Goal: Obtain resource: Obtain resource

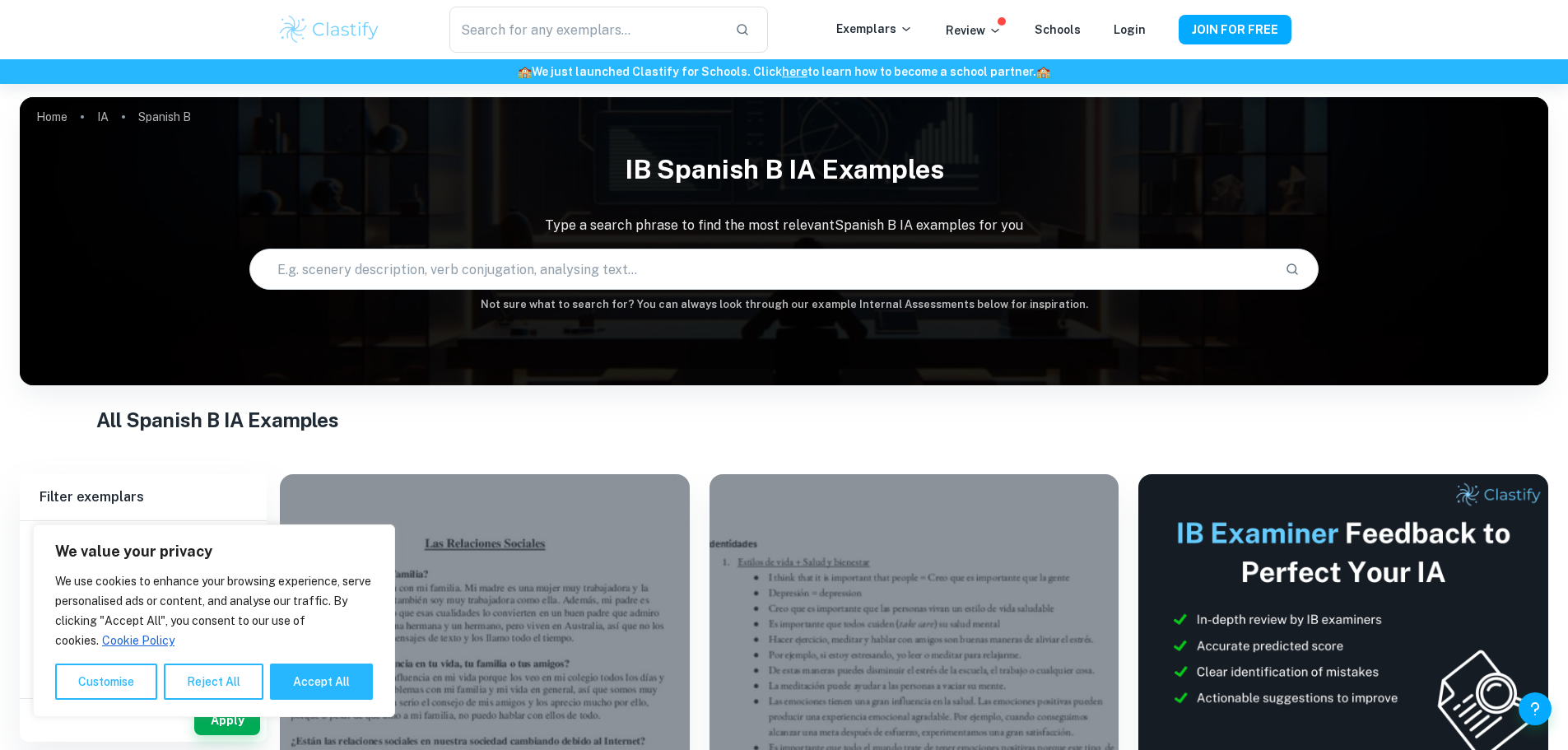
scroll to position [99, 0]
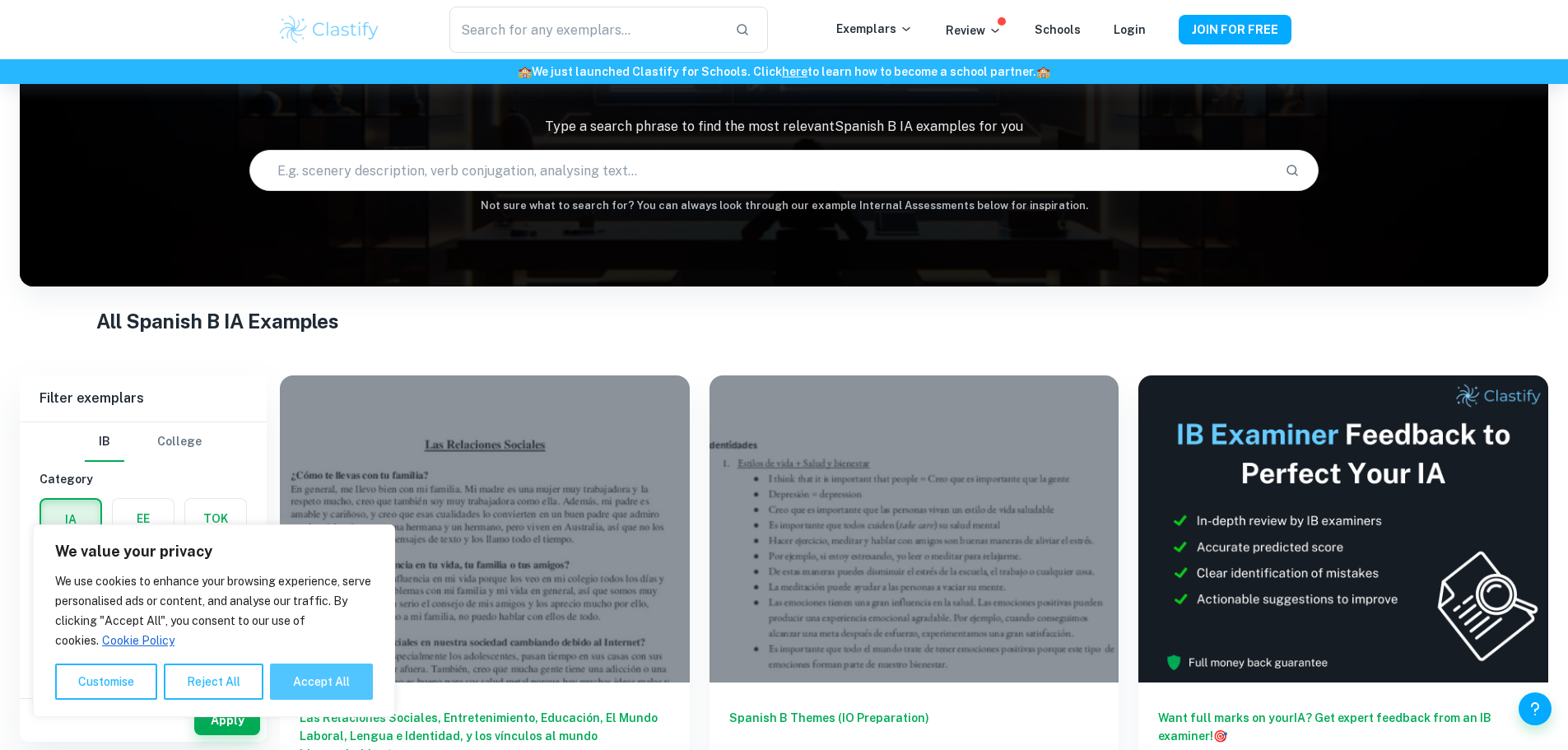
click at [316, 680] on button "Accept All" at bounding box center [321, 681] width 103 height 37
checkbox input "true"
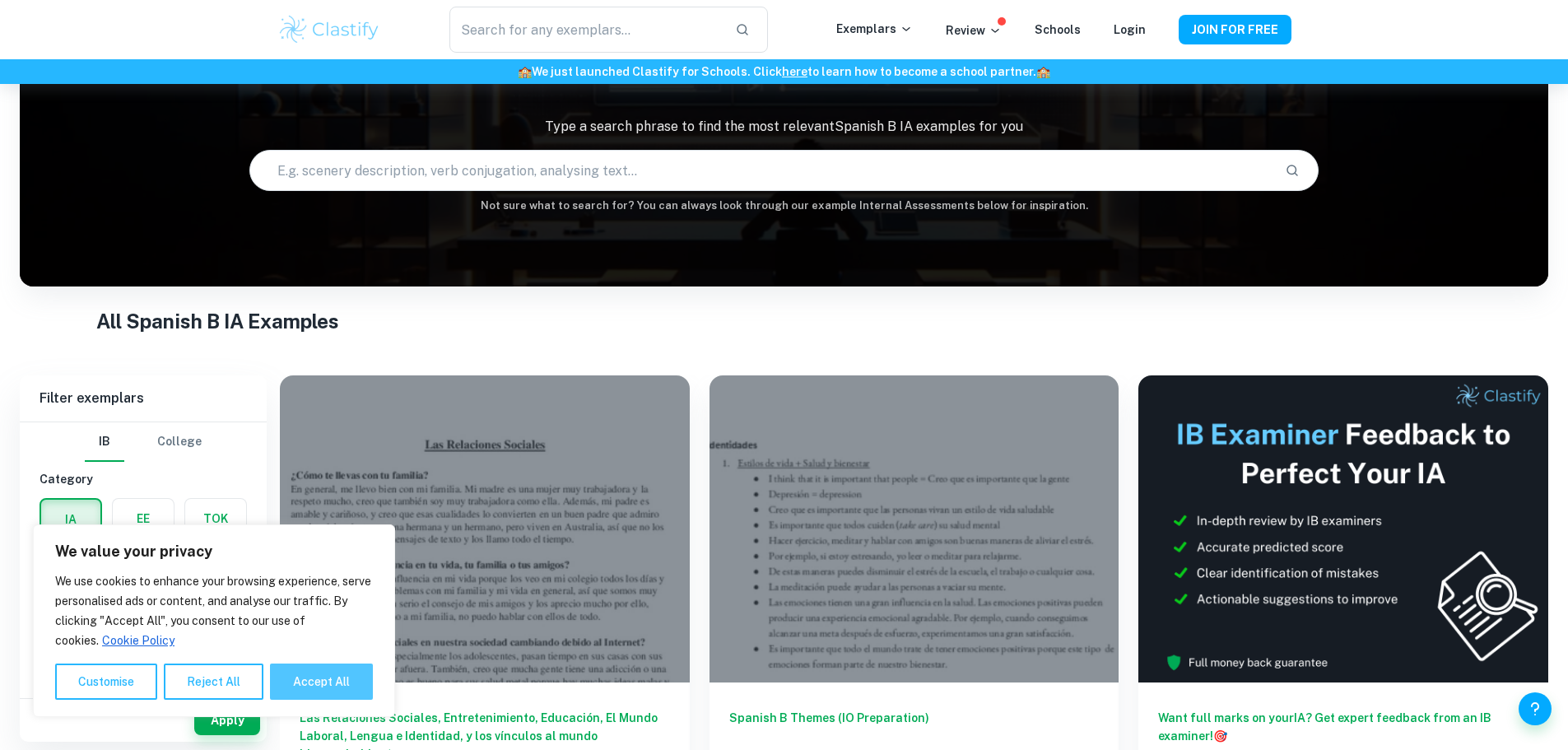
checkbox input "true"
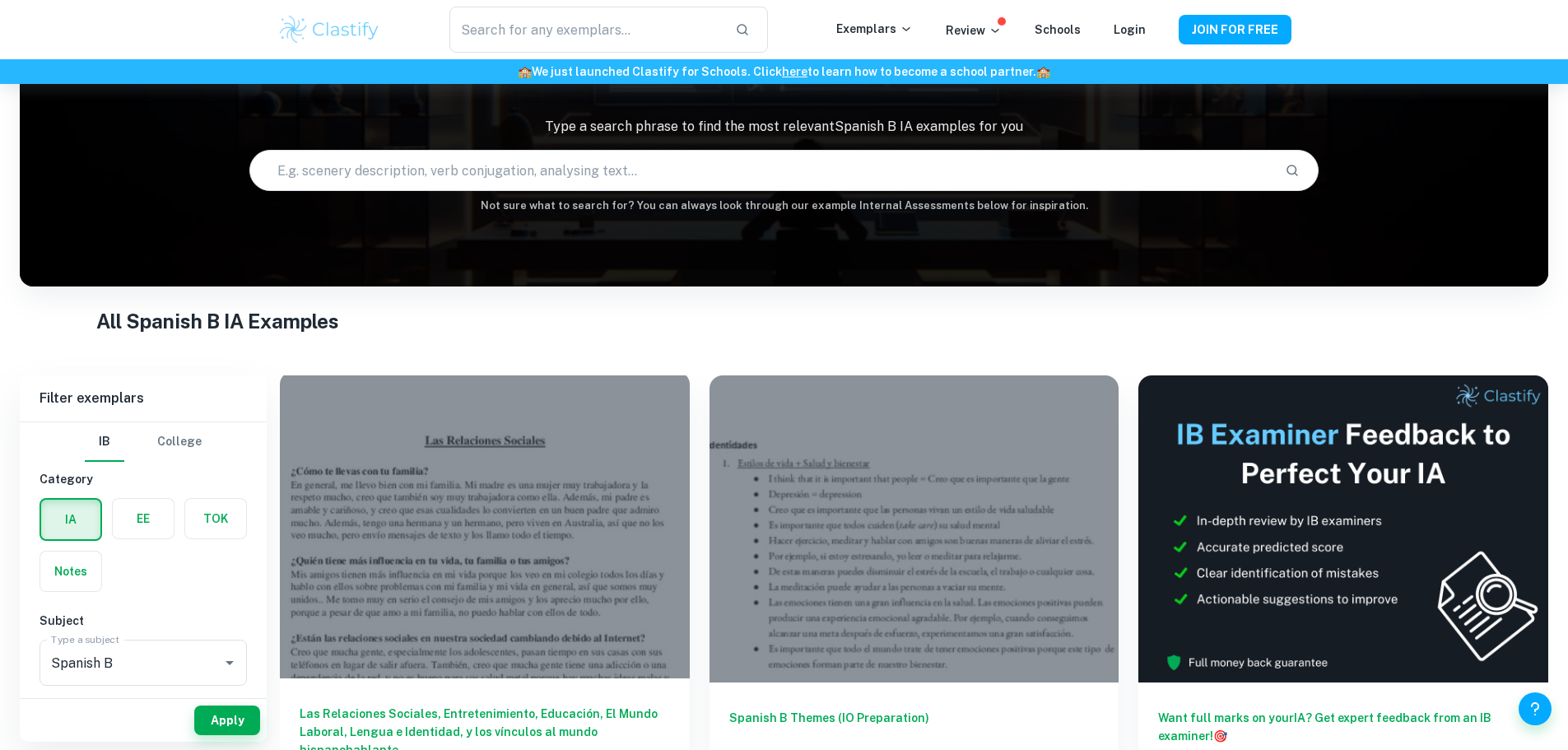
click at [354, 522] on div at bounding box center [484, 524] width 410 height 307
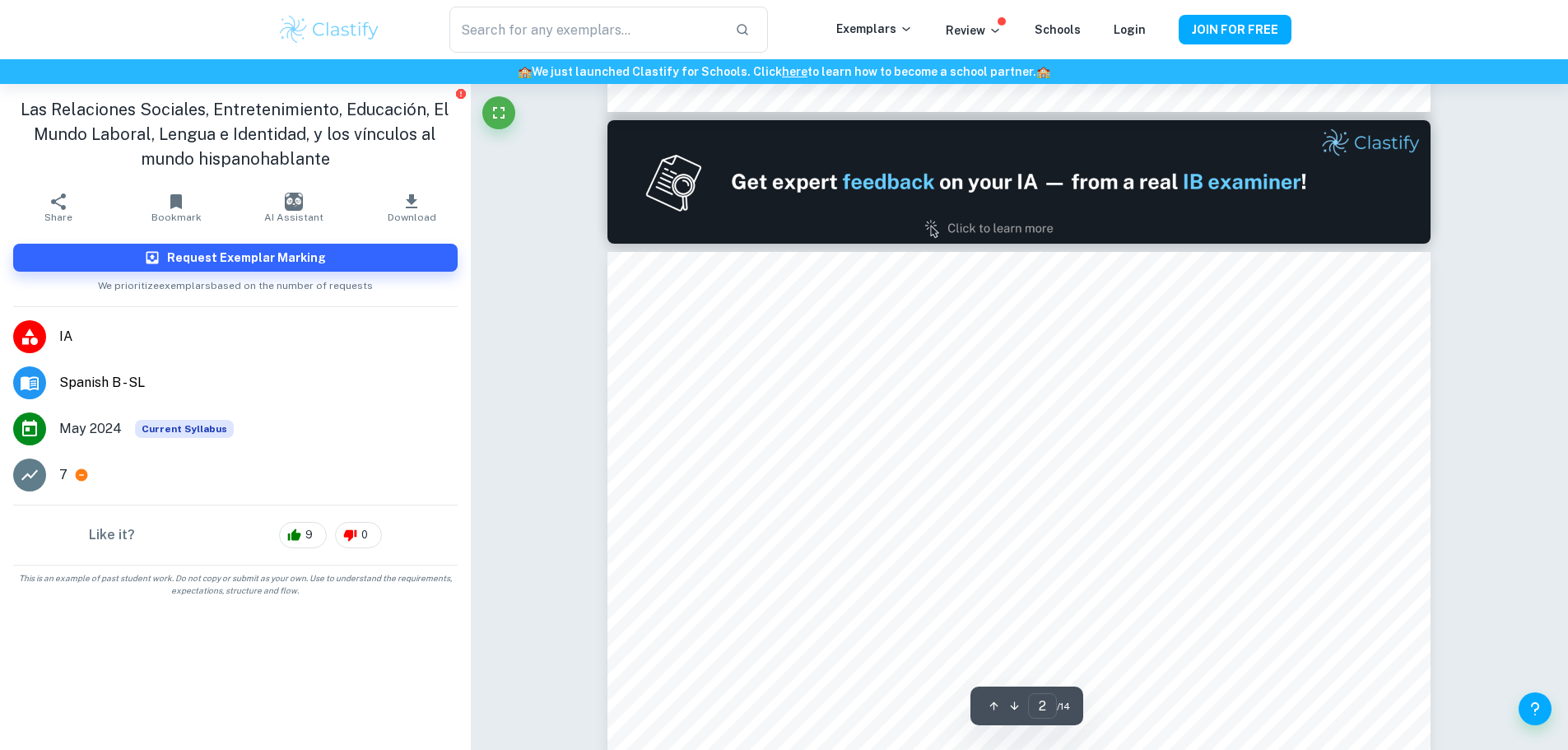
scroll to position [1482, 0]
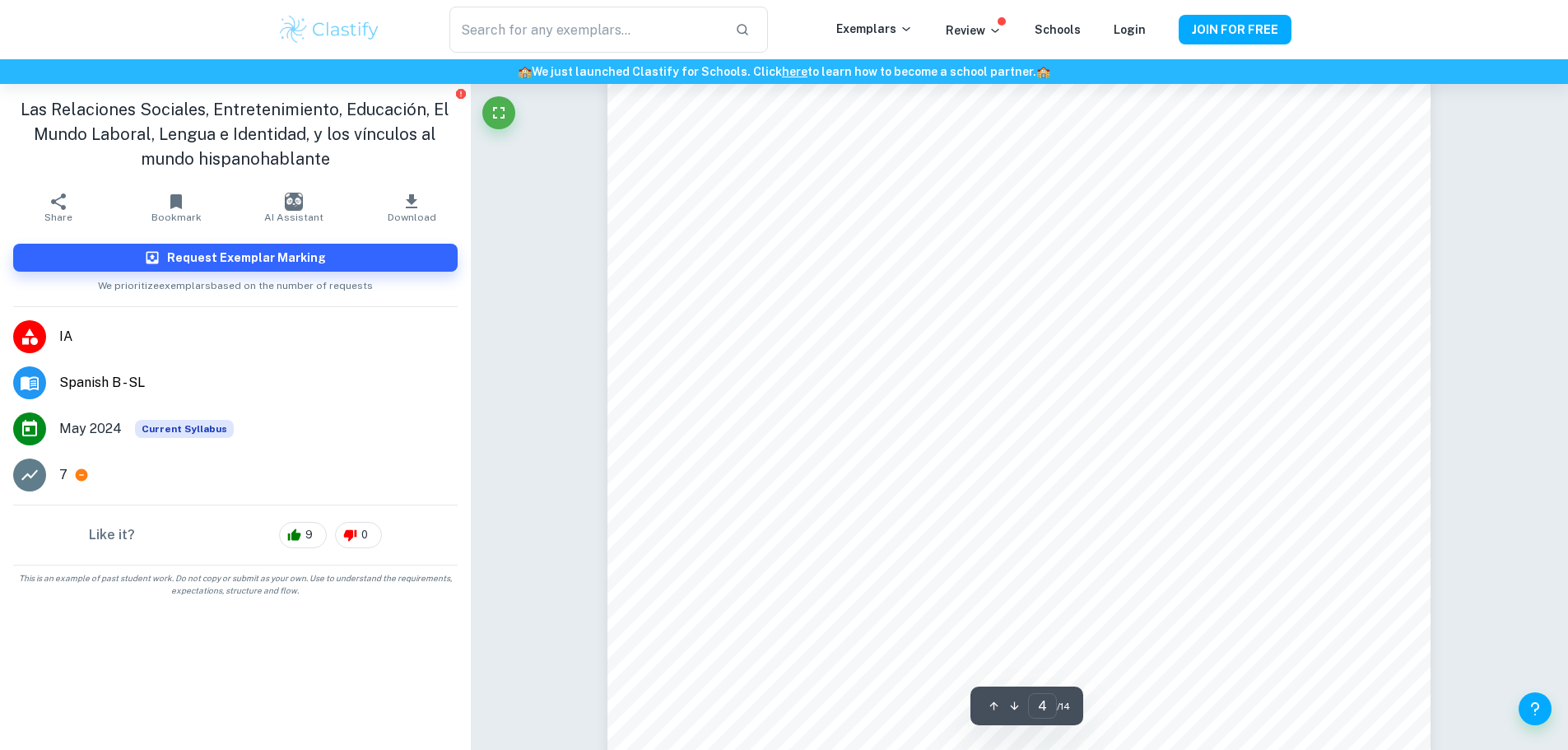
type input "5"
